Goal: Task Accomplishment & Management: Use online tool/utility

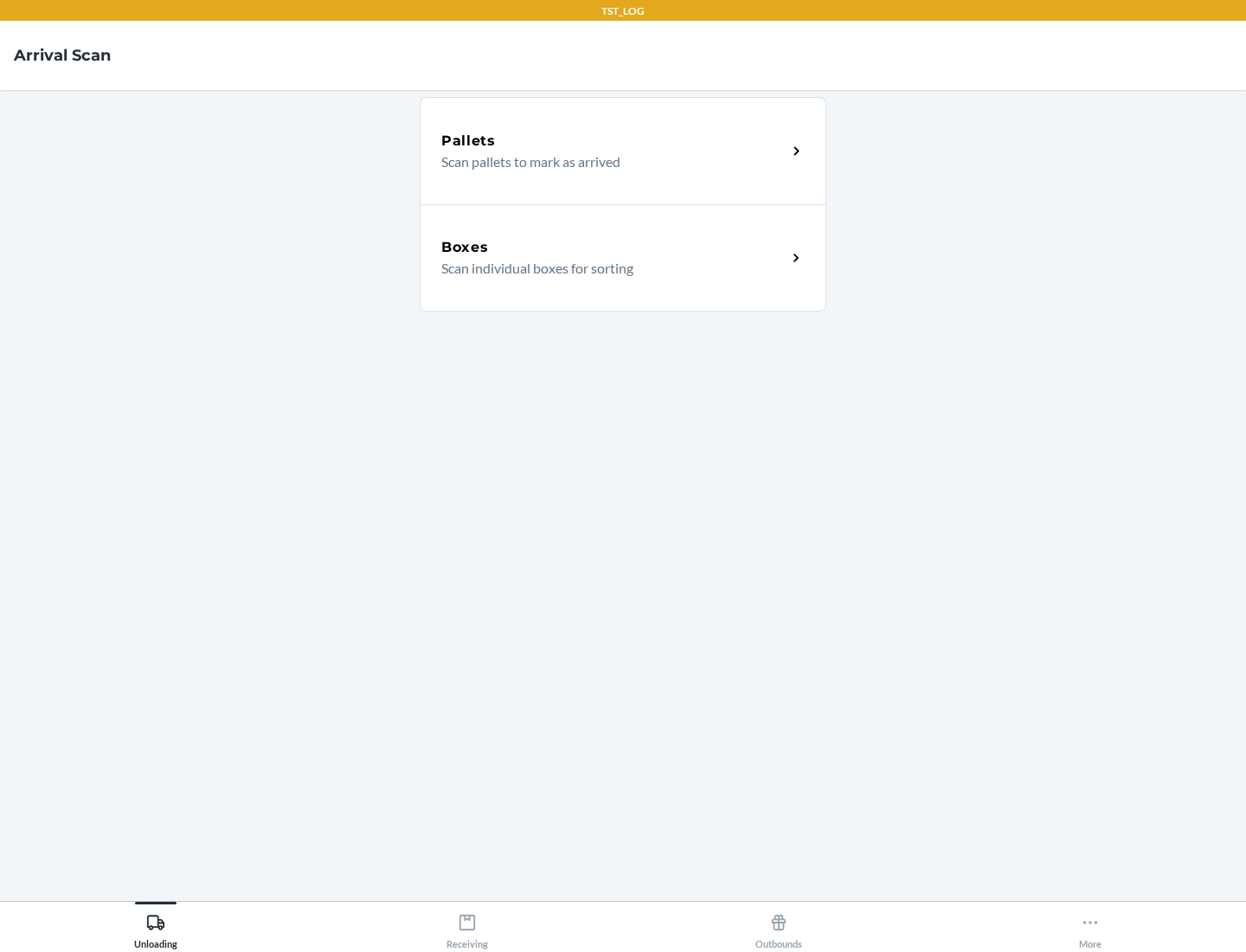
click at [614, 248] on div "Boxes" at bounding box center [615, 248] width 346 height 21
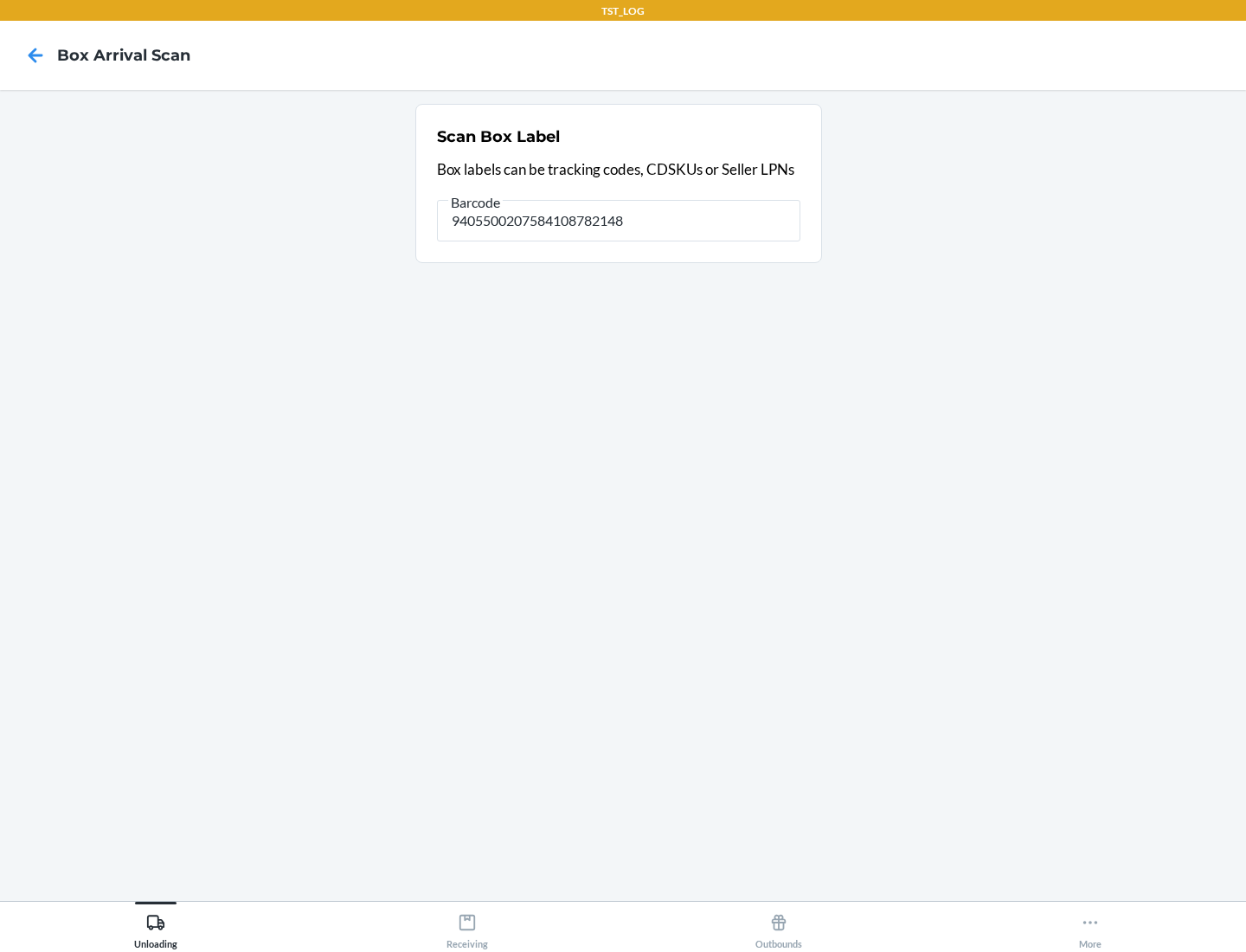
type input "9405500207584108782148"
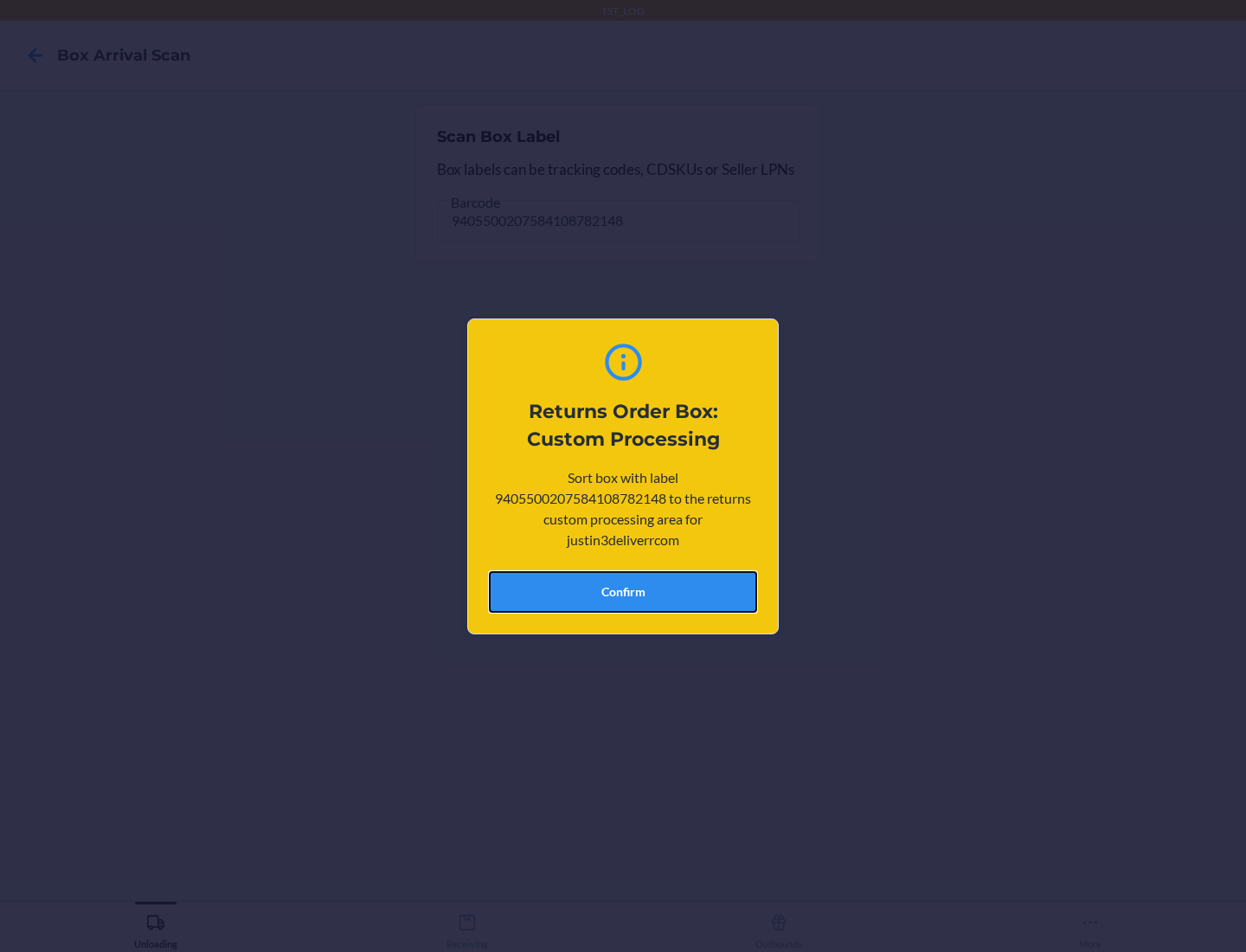
click at [623, 591] on button "Confirm" at bounding box center [623, 592] width 268 height 41
